Goal: Information Seeking & Learning: Understand process/instructions

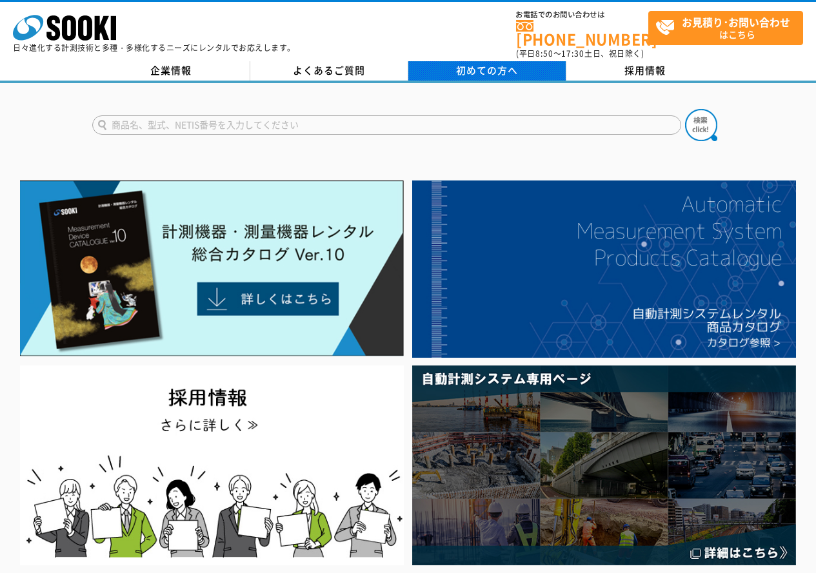
click at [450, 64] on link "初めての方へ" at bounding box center [487, 70] width 158 height 19
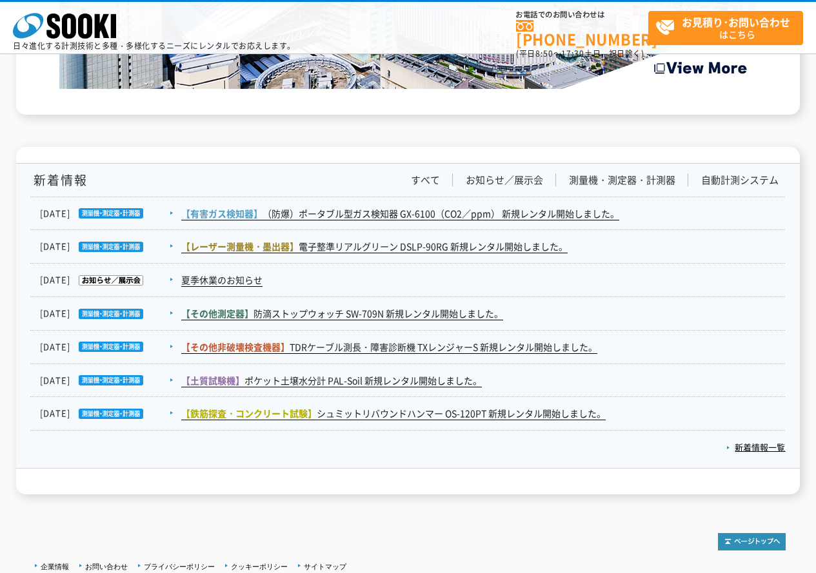
scroll to position [2103, 0]
